Goal: Task Accomplishment & Management: Use online tool/utility

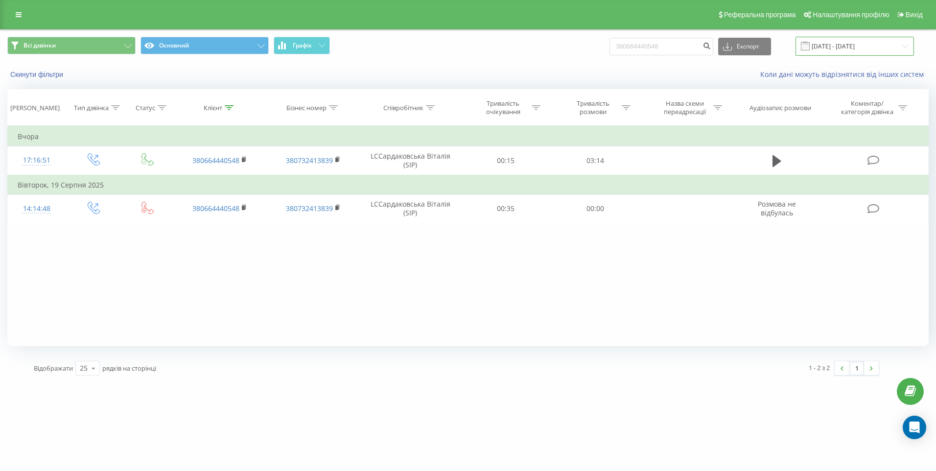
click at [902, 45] on input "[DATE] - [DATE]" at bounding box center [854, 46] width 118 height 19
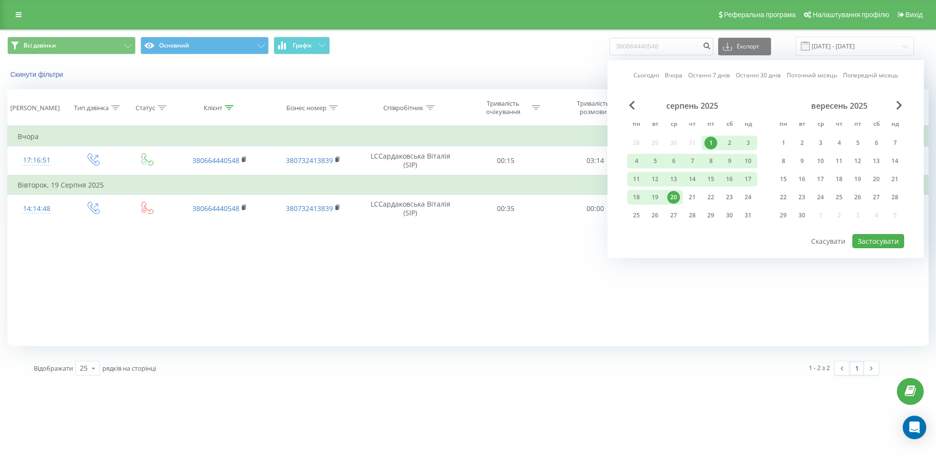
click at [707, 141] on div "1" at bounding box center [710, 143] width 13 height 13
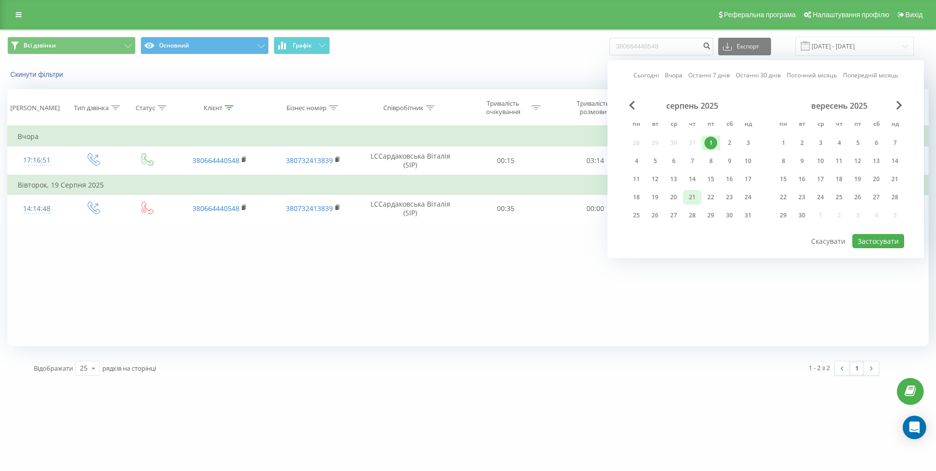
click at [692, 196] on div "21" at bounding box center [692, 197] width 13 height 13
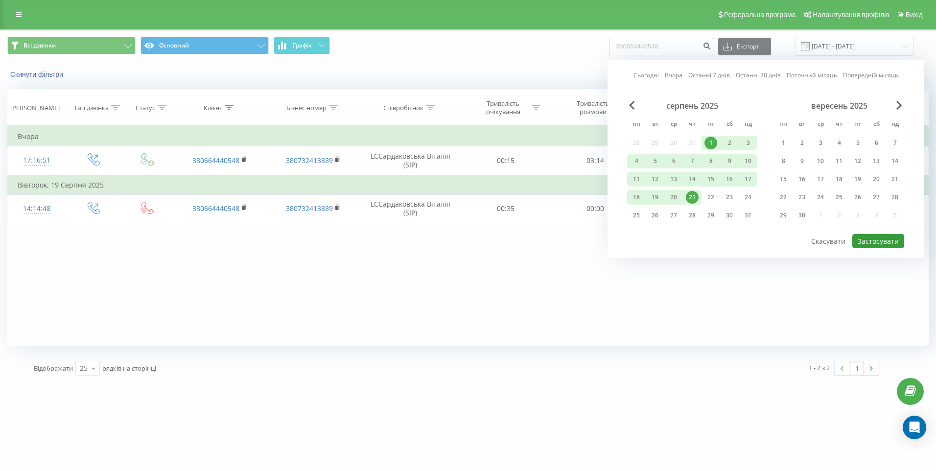
click at [881, 241] on button "Застосувати" at bounding box center [878, 241] width 52 height 14
type input "[DATE] - [DATE]"
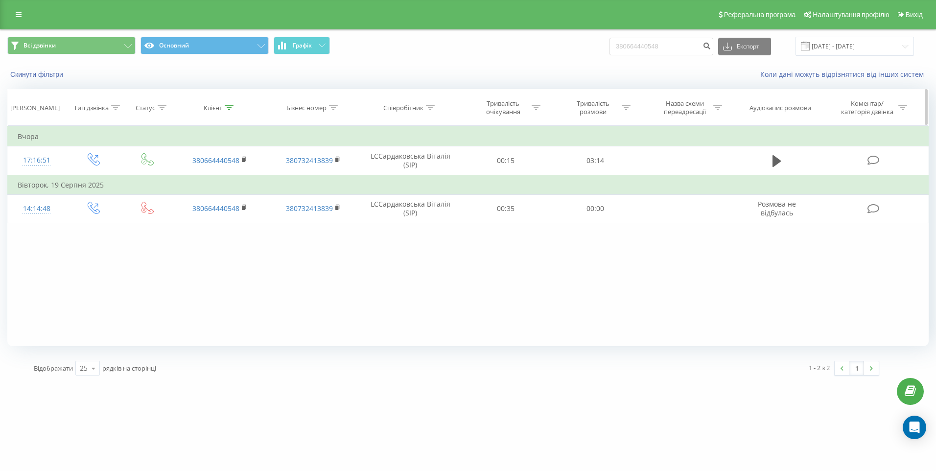
click at [226, 105] on icon at bounding box center [229, 107] width 9 height 5
click at [160, 179] on table "Фільтрувати за умовою Дорівнює Введіть значення Скасувати OK Фільтрувати за умо…" at bounding box center [467, 174] width 921 height 97
paste input "380964005440"
type input "380964005440"
click at [241, 193] on span "OK" at bounding box center [240, 196] width 27 height 15
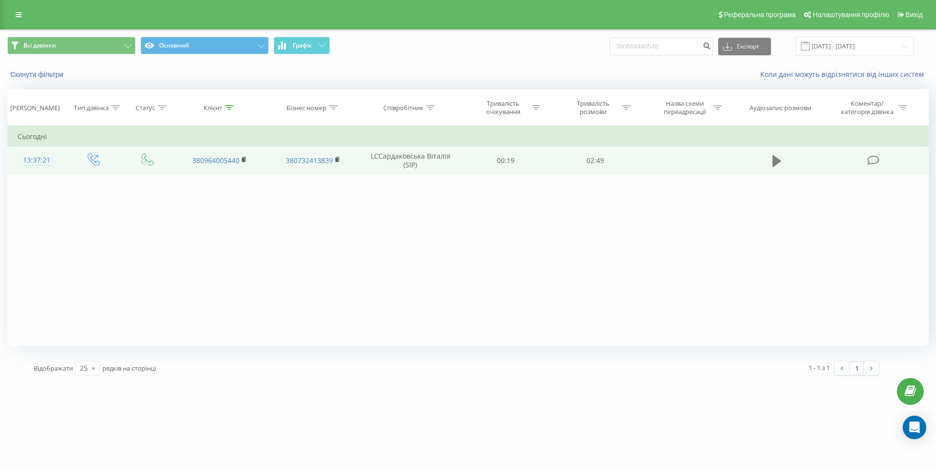
click at [770, 163] on button at bounding box center [777, 161] width 15 height 15
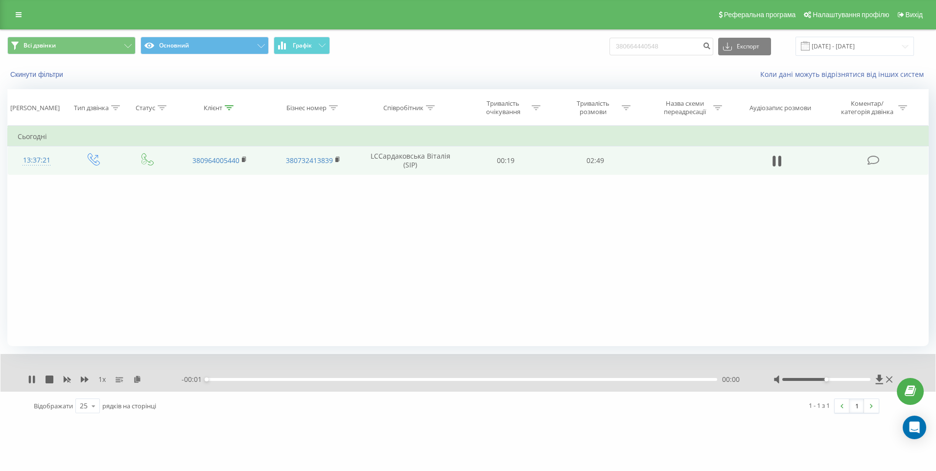
click at [141, 380] on div "1 x" at bounding box center [105, 379] width 154 height 10
click at [135, 380] on icon at bounding box center [137, 378] width 8 height 7
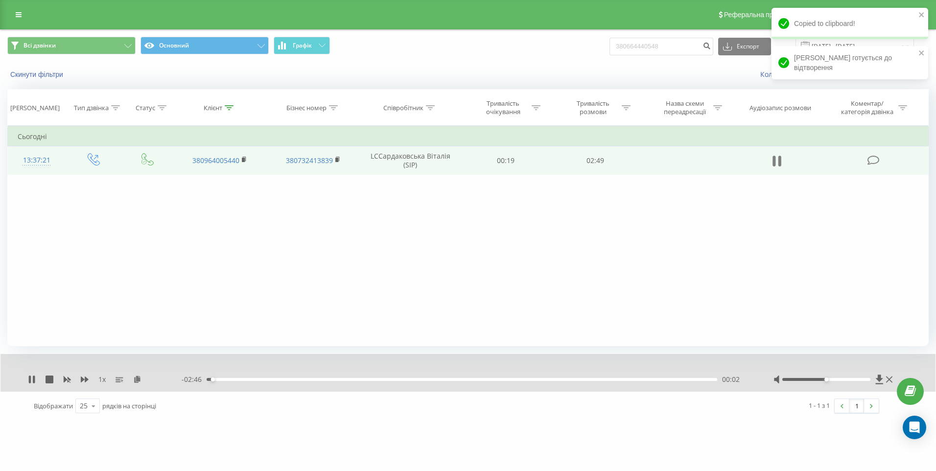
click at [779, 159] on icon at bounding box center [779, 161] width 3 height 11
